Goal: Browse casually: Explore the website without a specific task or goal

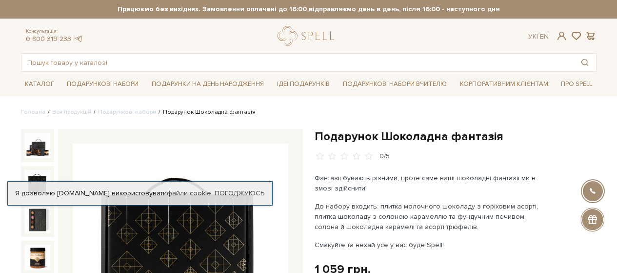
click at [28, 170] on img at bounding box center [37, 182] width 25 height 25
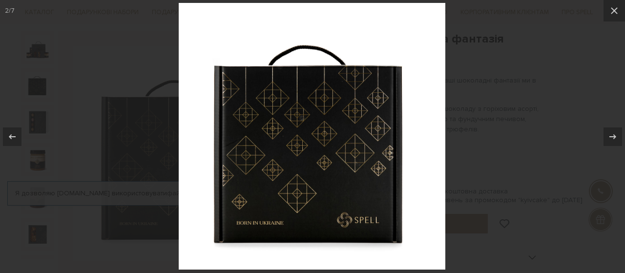
click at [26, 115] on button at bounding box center [17, 136] width 34 height 49
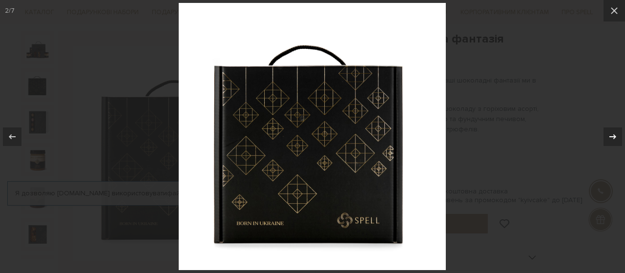
click at [611, 133] on icon at bounding box center [613, 137] width 12 height 12
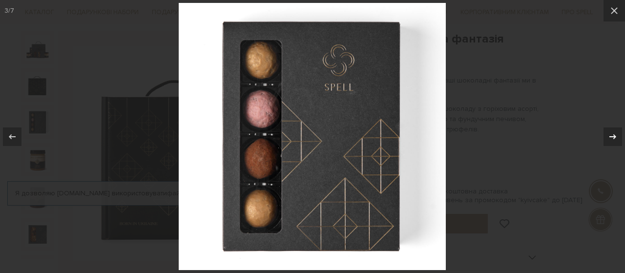
click at [610, 134] on icon at bounding box center [613, 137] width 12 height 12
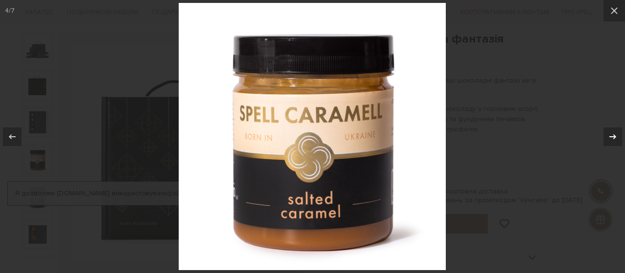
click at [609, 134] on icon at bounding box center [613, 137] width 12 height 12
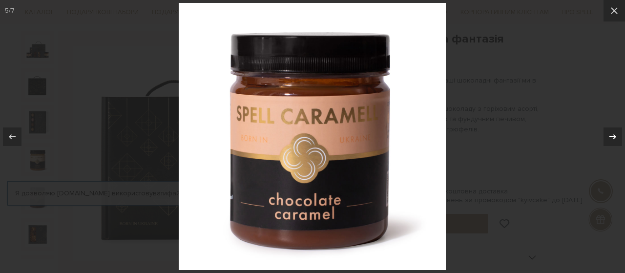
click at [608, 134] on icon at bounding box center [613, 137] width 12 height 12
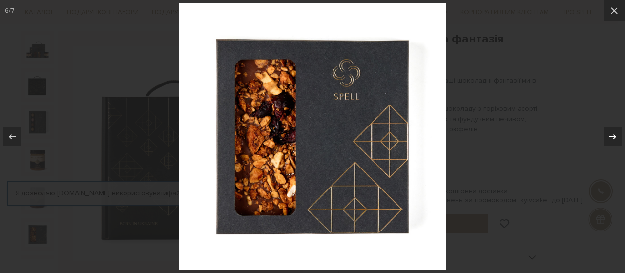
click at [608, 134] on icon at bounding box center [613, 137] width 12 height 12
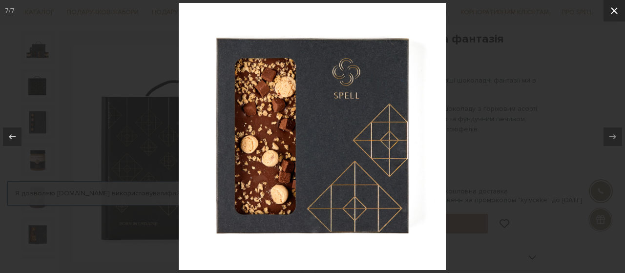
click at [610, 13] on icon at bounding box center [614, 11] width 12 height 12
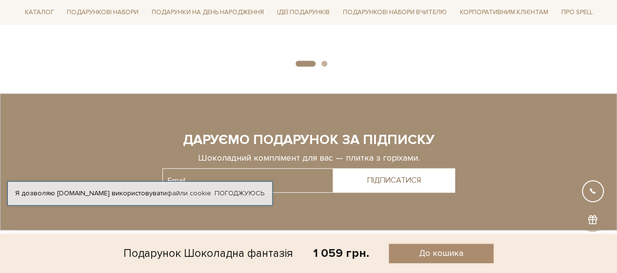
scroll to position [1074, 0]
